Goal: Task Accomplishment & Management: Complete application form

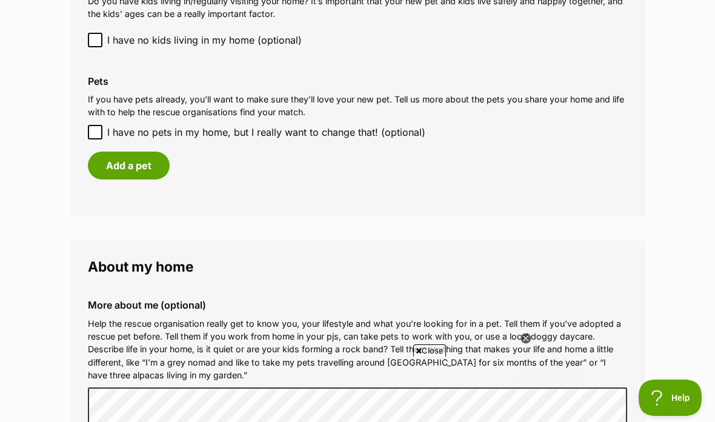
click at [132, 163] on button "Add a pet" at bounding box center [129, 165] width 82 height 28
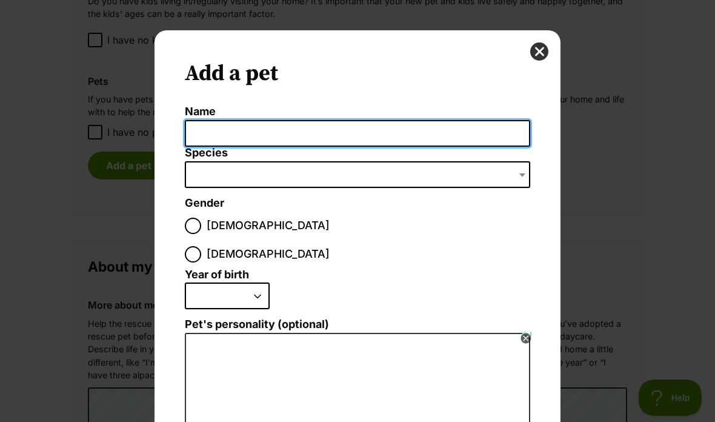
click at [254, 135] on input "Name" at bounding box center [357, 133] width 345 height 27
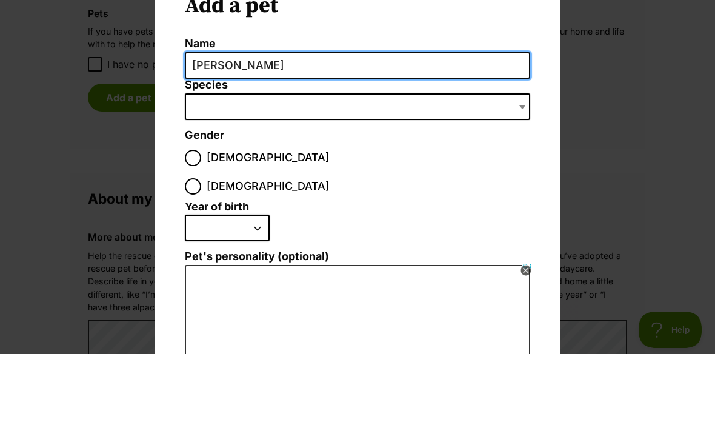
type input "[PERSON_NAME]"
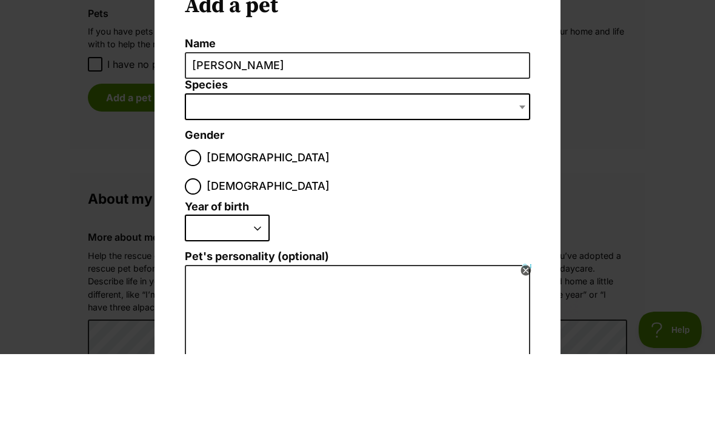
click at [259, 161] on span "Dialog Window - Close (Press escape to close)" at bounding box center [357, 174] width 345 height 27
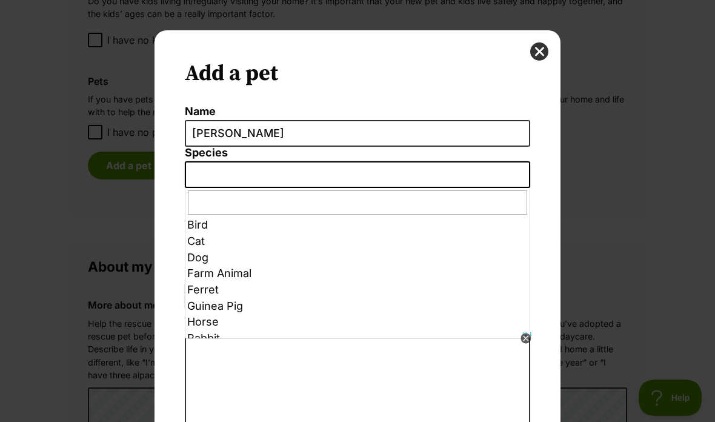
scroll to position [2, 0]
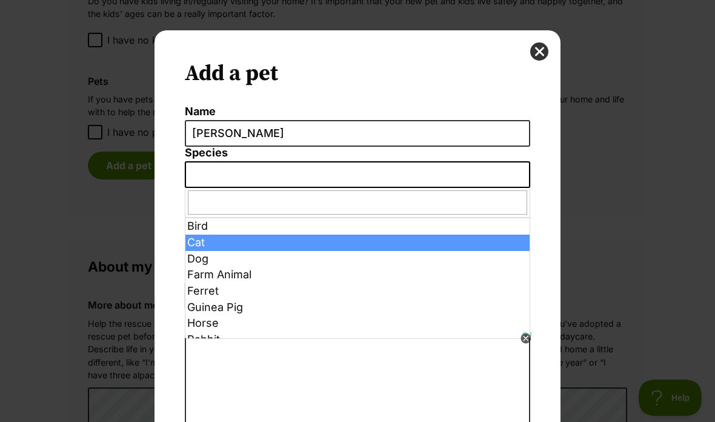
select select "2"
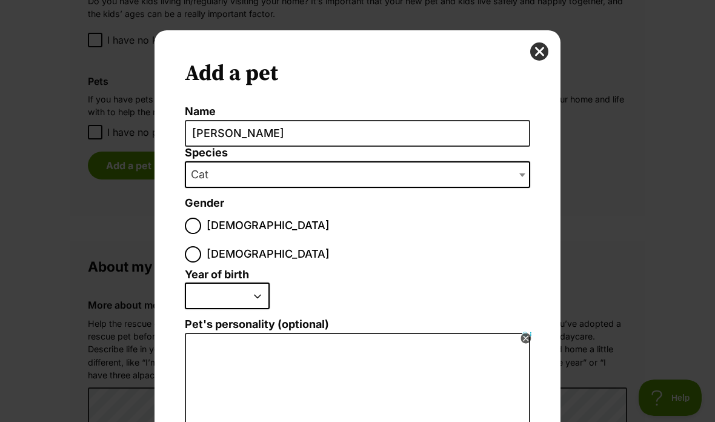
click at [191, 231] on input "[DEMOGRAPHIC_DATA]" at bounding box center [193, 226] width 16 height 16
radio input "true"
click at [268, 282] on select "2025 2024 2023 2022 2021 2020 2019 2018 2017 2016 2015 2014 2013 2012 2011 2010…" at bounding box center [227, 295] width 85 height 27
select select "2012"
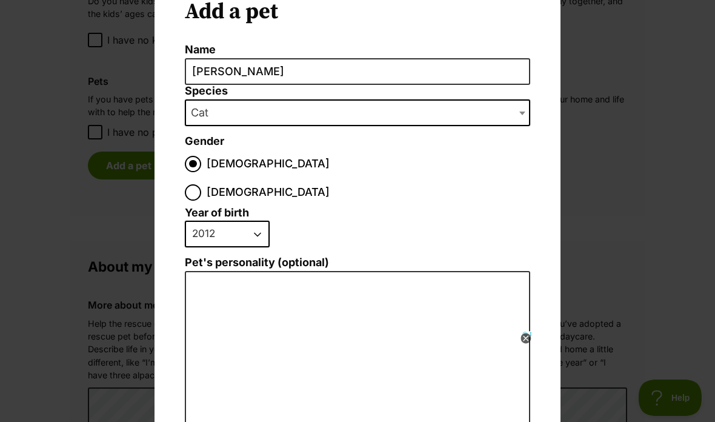
scroll to position [63, 0]
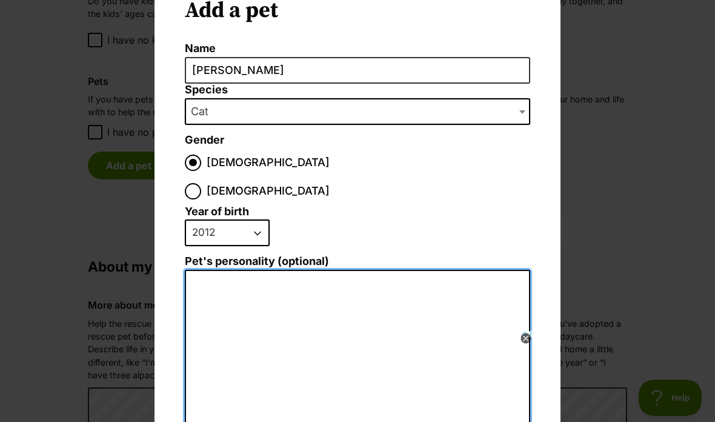
click at [295, 270] on textarea "Pet's personality (optional)" at bounding box center [357, 402] width 345 height 265
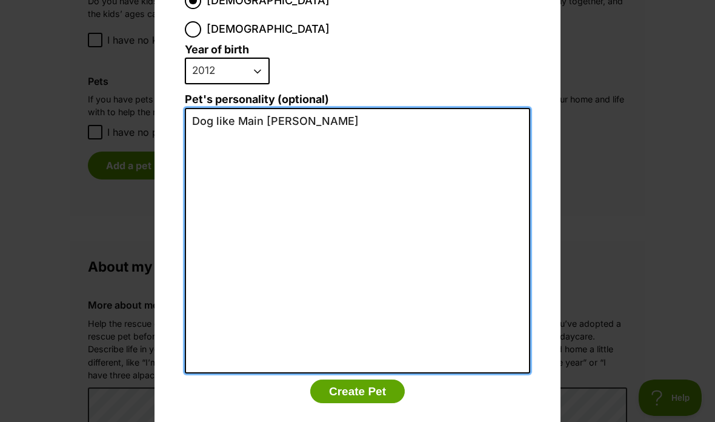
scroll to position [0, 0]
click at [216, 108] on textarea "Dog like Main cone" at bounding box center [357, 240] width 345 height 265
click at [310, 108] on textarea "Dog-like Main cone" at bounding box center [357, 240] width 345 height 265
click at [445, 108] on textarea "Dog-like Main [PERSON_NAME]. Loving, loyal. Lives with a do" at bounding box center [357, 240] width 345 height 265
click at [491, 108] on textarea "Dog-like Main [PERSON_NAME]. Loving, loyal. Lives with an inside do" at bounding box center [357, 240] width 345 height 265
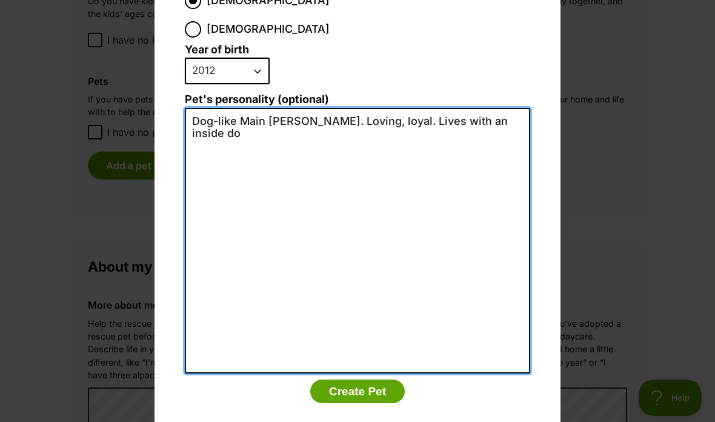
click at [497, 108] on textarea "Dog-like Main [PERSON_NAME]. Loving, loyal. Lives with an inside do" at bounding box center [357, 240] width 345 height 265
click at [238, 108] on textarea "Dog-like Main [PERSON_NAME]. Loving, loyal. Lives with an inside dog" at bounding box center [357, 240] width 345 height 265
click at [246, 108] on textarea "Dog-like Main [PERSON_NAME]. Loving, loyal. Lives with an inside dog" at bounding box center [357, 240] width 345 height 265
click at [264, 108] on textarea "Dog-like traits, typical of a Main [PERSON_NAME]. Loving, loyal. Lives with an …" at bounding box center [357, 240] width 345 height 265
click at [208, 108] on textarea "Dog-like traits, typical of a Main [PERSON_NAME]. Loving, loyal. Lives with an …" at bounding box center [357, 240] width 345 height 265
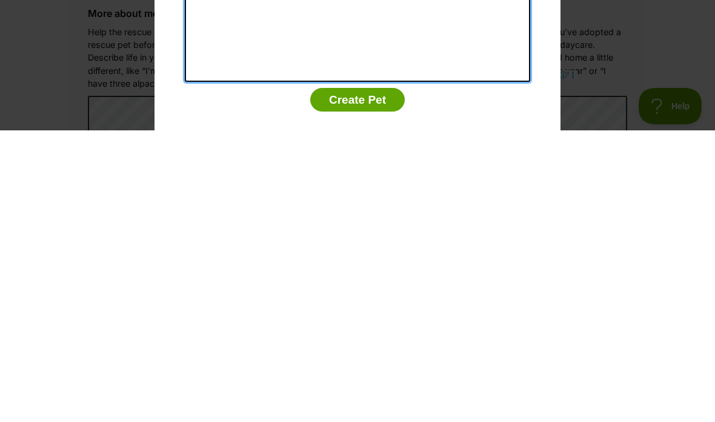
type textarea "Dog-like traits, typical of a Main [PERSON_NAME]. Loving, loyal. Lives with an …"
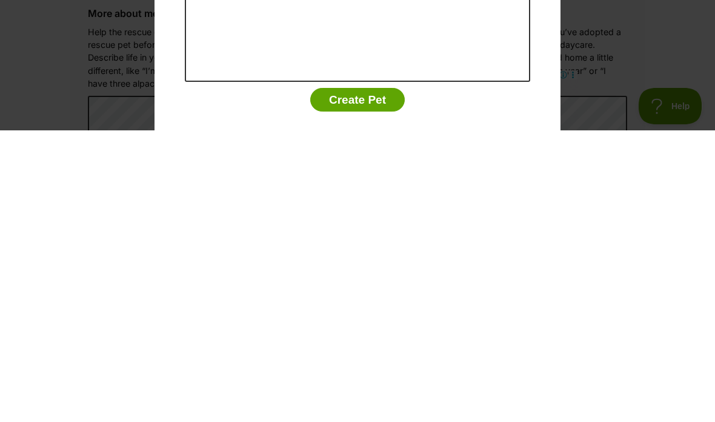
click at [361, 379] on button "Create Pet" at bounding box center [357, 391] width 95 height 24
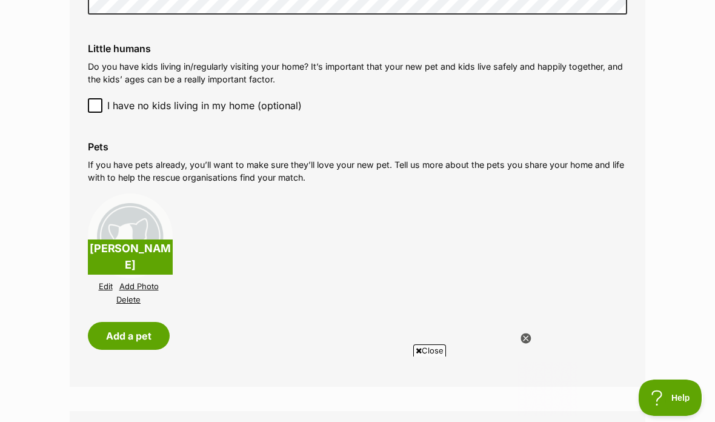
scroll to position [1017, 0]
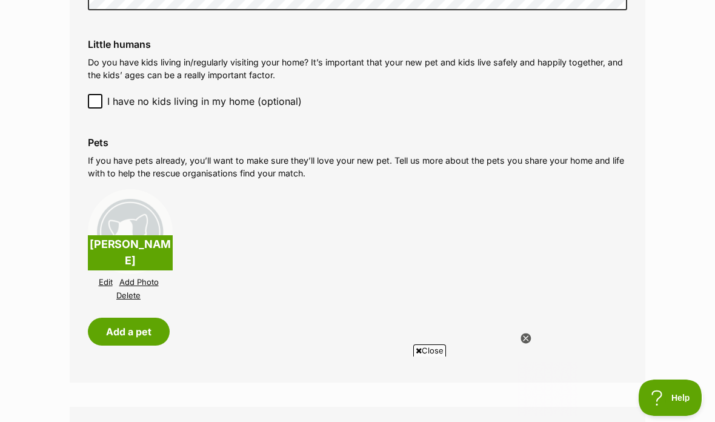
click at [138, 331] on button "Add a pet" at bounding box center [129, 331] width 82 height 28
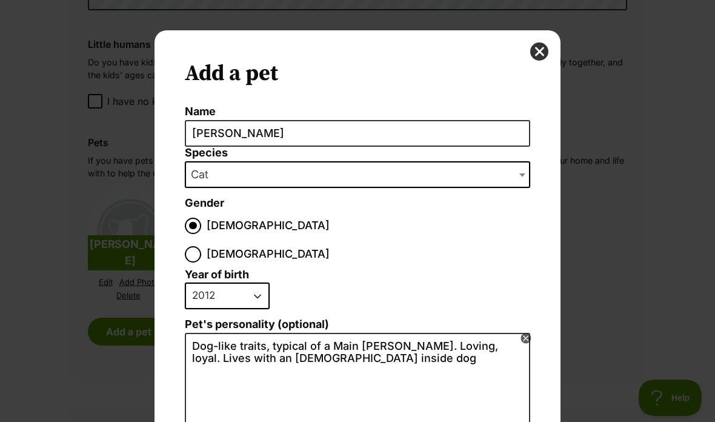
scroll to position [0, 0]
click at [543, 51] on button "close" at bounding box center [539, 51] width 18 height 18
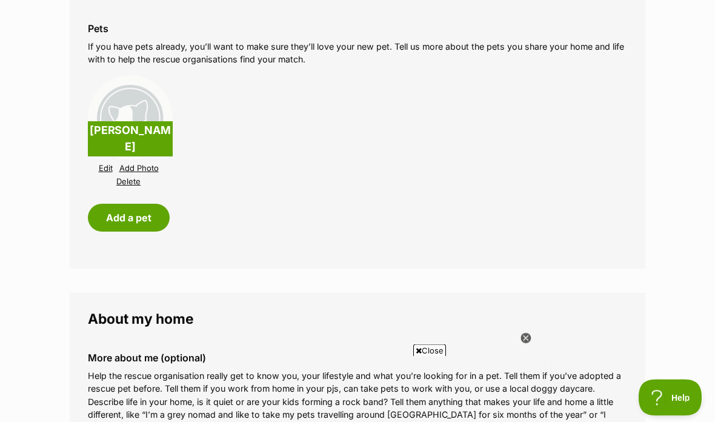
scroll to position [1131, 0]
click at [122, 215] on button "Add a pet" at bounding box center [129, 218] width 82 height 28
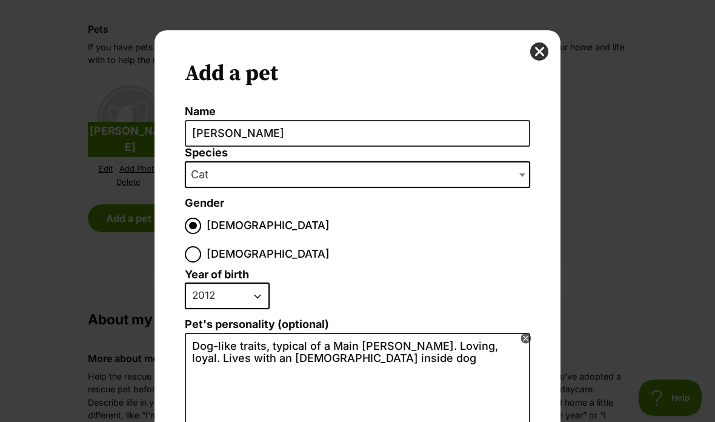
scroll to position [0, 0]
click at [542, 47] on button "close" at bounding box center [539, 51] width 18 height 18
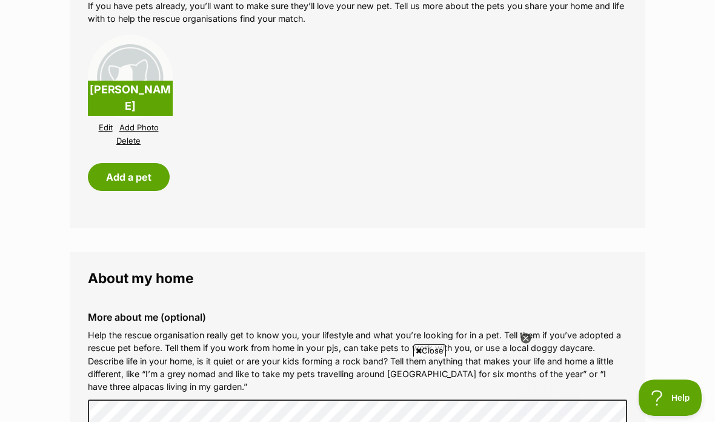
scroll to position [1168, 0]
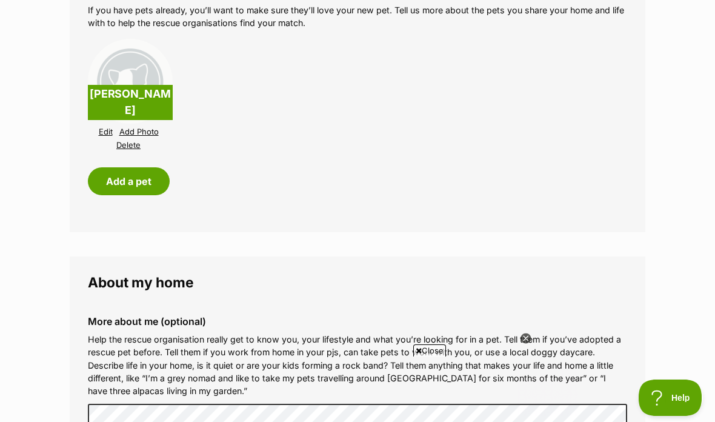
click at [134, 181] on button "Add a pet" at bounding box center [129, 181] width 82 height 28
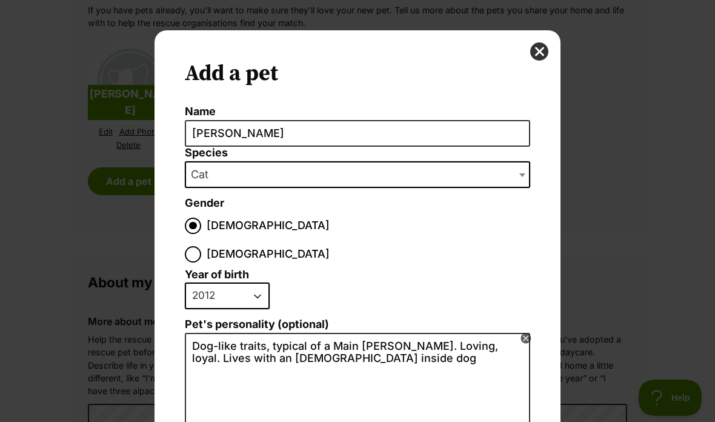
scroll to position [0, 0]
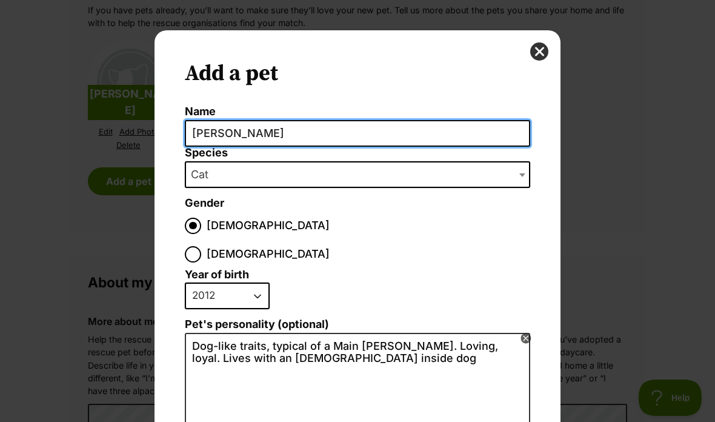
click at [239, 136] on input "[PERSON_NAME]" at bounding box center [357, 133] width 345 height 27
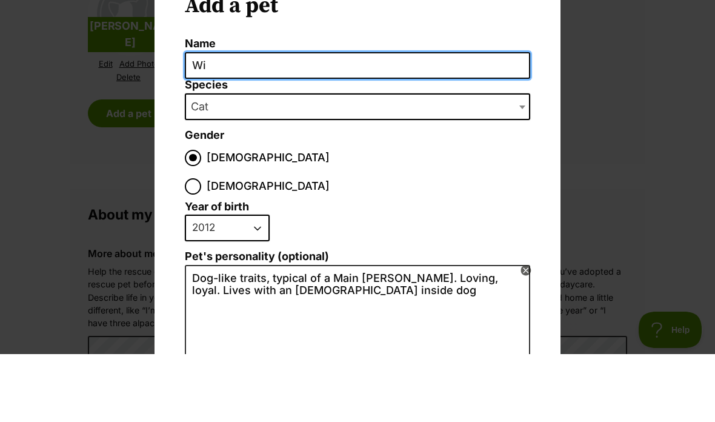
type input "W"
type input "[PERSON_NAME]"
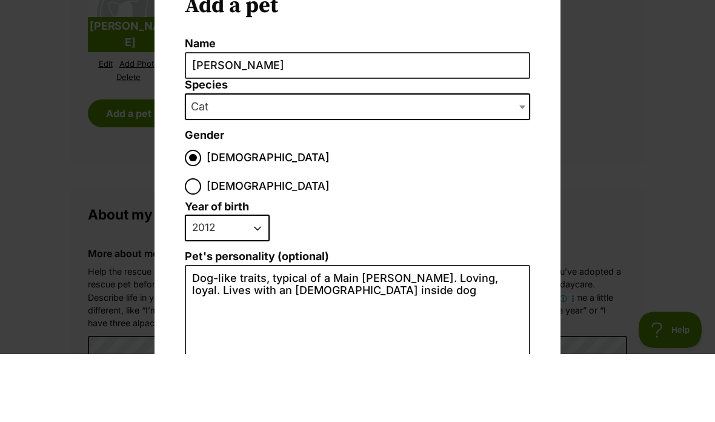
click at [244, 161] on span "Cat" at bounding box center [357, 174] width 345 height 27
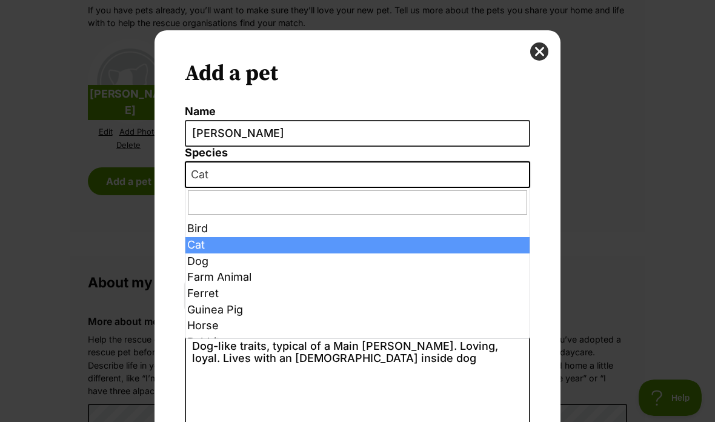
click at [212, 179] on span "Cat" at bounding box center [203, 174] width 35 height 17
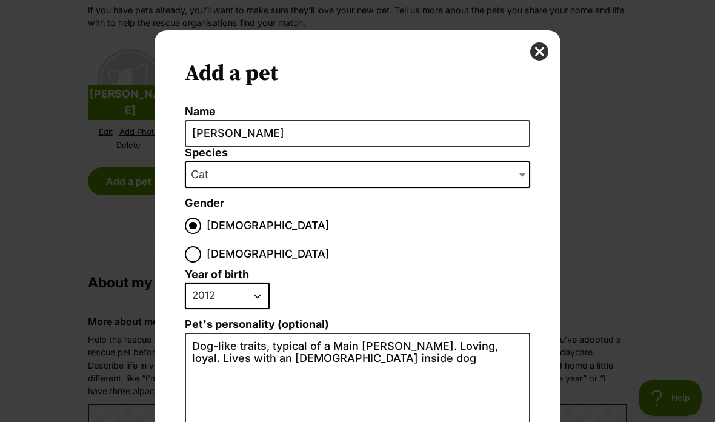
click at [224, 176] on span "Cat" at bounding box center [357, 174] width 345 height 27
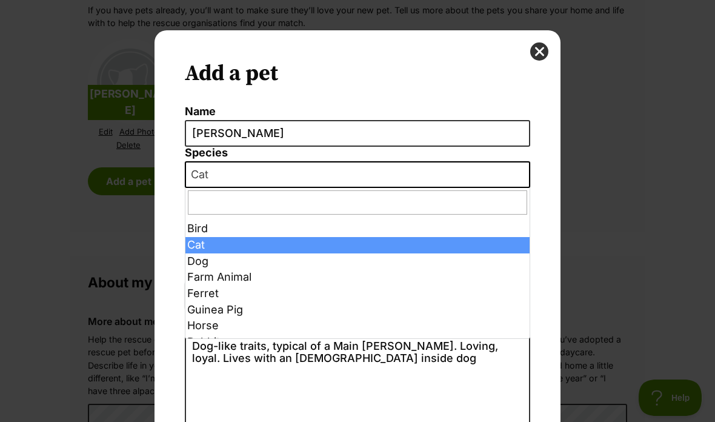
click at [213, 182] on span "Cat" at bounding box center [203, 174] width 35 height 17
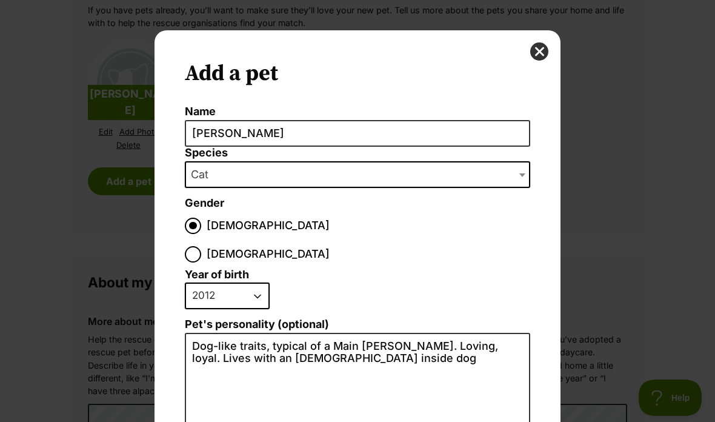
click at [232, 179] on span "Cat" at bounding box center [357, 174] width 345 height 27
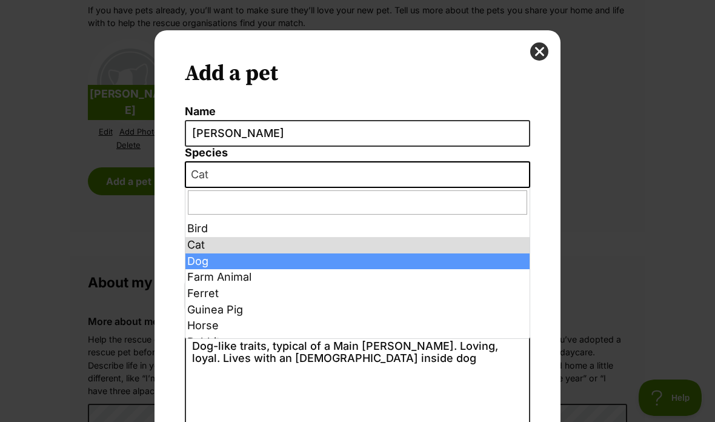
select select "1"
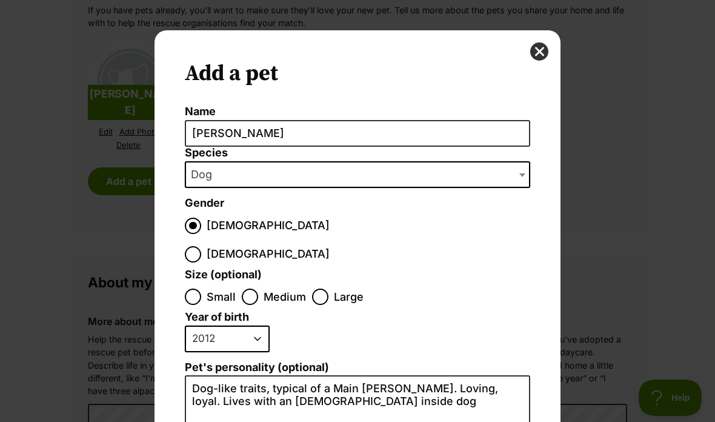
click at [201, 246] on input "[DEMOGRAPHIC_DATA]" at bounding box center [193, 254] width 16 height 16
radio input "true"
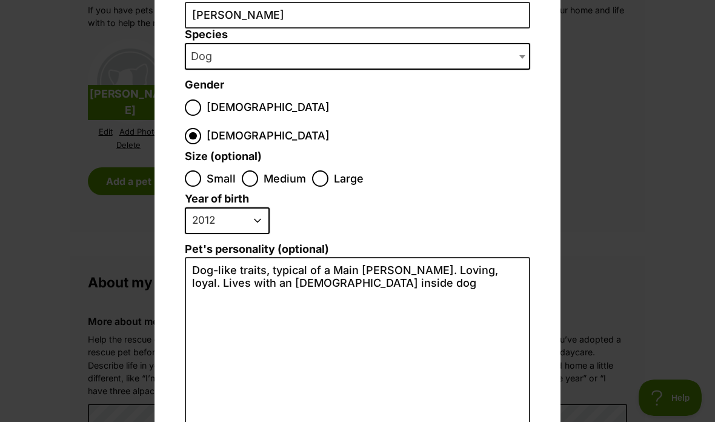
scroll to position [139, 0]
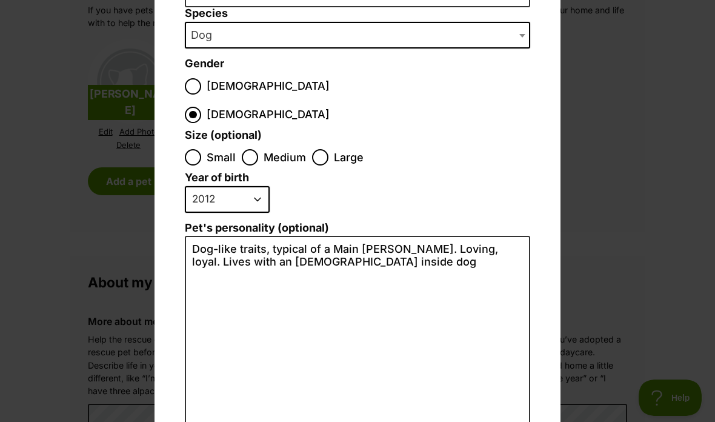
click at [244, 149] on input "Medium" at bounding box center [250, 157] width 16 height 16
radio input "true"
click at [262, 186] on select "2025 2024 2023 2022 2021 2020 2019 2018 2017 2016 2015 2014 2013 2012 2011 2010…" at bounding box center [227, 199] width 85 height 27
select select "2014"
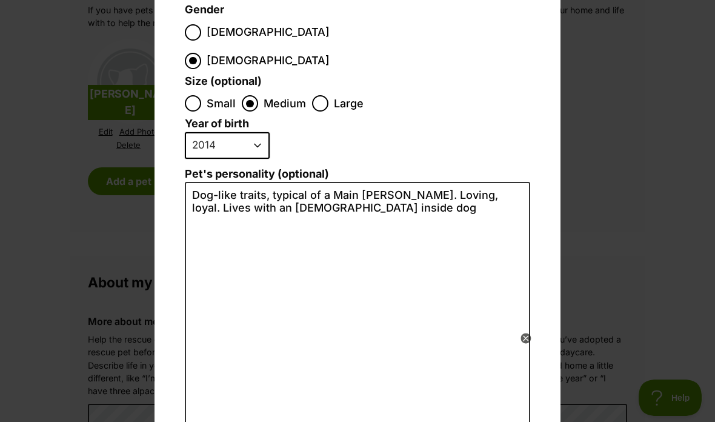
scroll to position [187, 0]
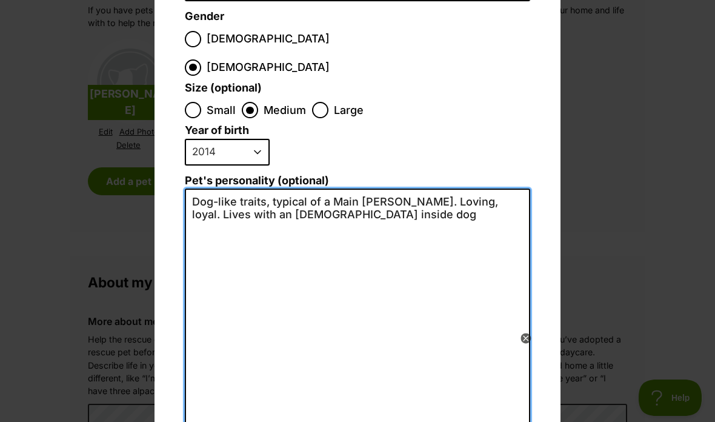
click at [328, 189] on textarea "Dog-like traits, typical of a Main [PERSON_NAME]. Loving, loyal. Lives with an …" at bounding box center [357, 320] width 345 height 265
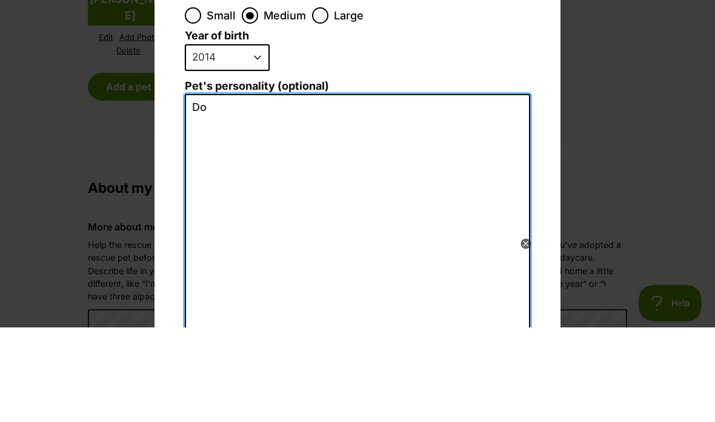
type textarea "D"
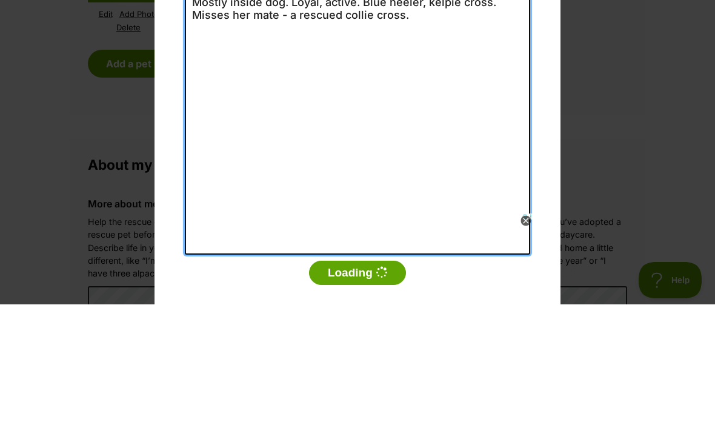
scroll to position [267, 0]
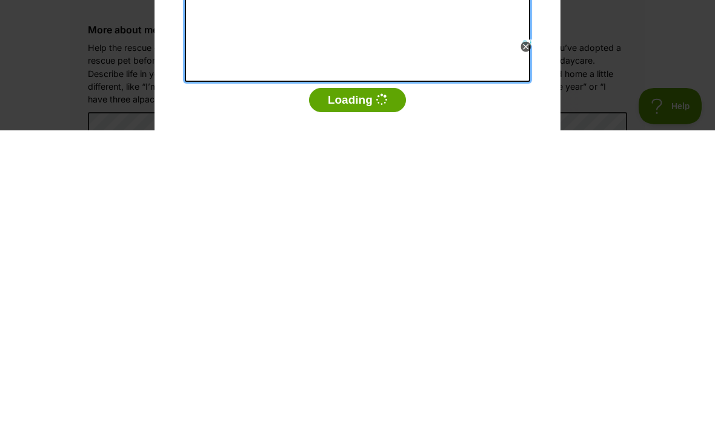
type textarea "Mostly inside dog. Loyal, active. Blue heeler, kelpie cross. Misses her mate - …"
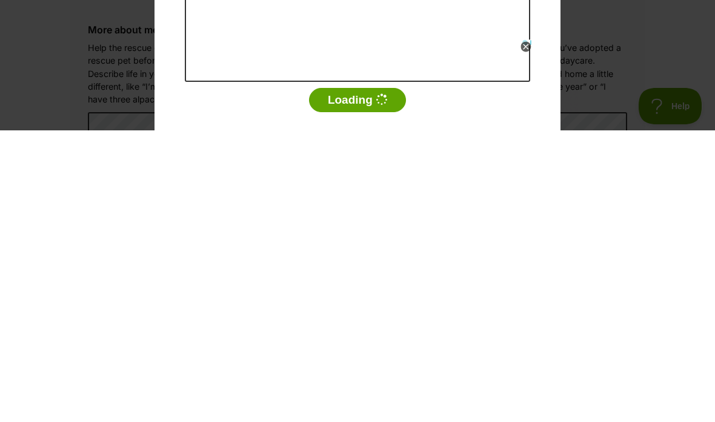
click at [529, 333] on icon at bounding box center [525, 338] width 10 height 10
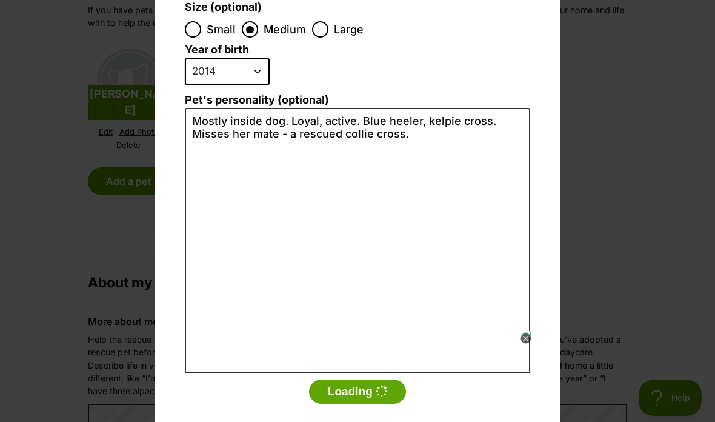
click at [531, 339] on icon at bounding box center [525, 338] width 11 height 11
click at [523, 341] on icon at bounding box center [525, 338] width 10 height 10
click at [530, 339] on icon at bounding box center [525, 338] width 10 height 10
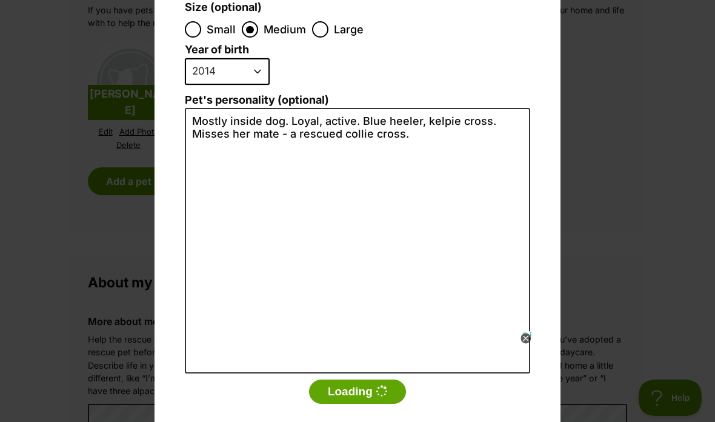
click at [526, 339] on icon at bounding box center [525, 338] width 4 height 4
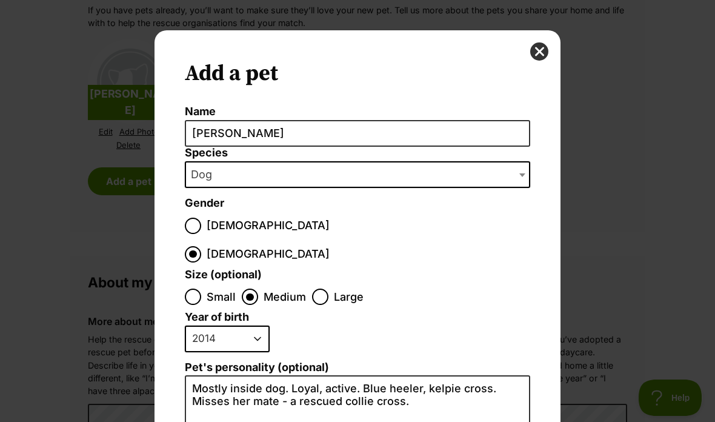
scroll to position [0, 0]
